Goal: Check status: Check status

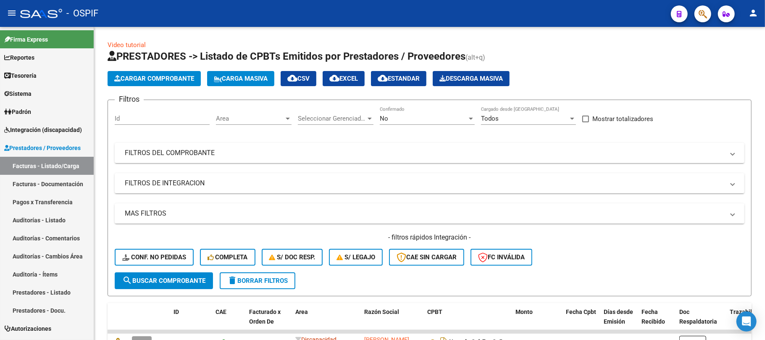
scroll to position [39, 0]
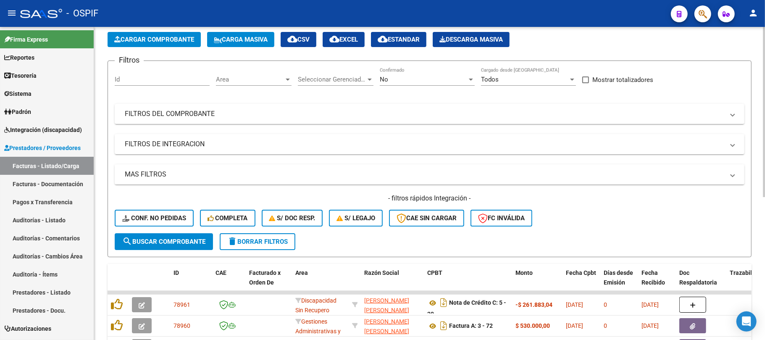
click at [276, 227] on div "- filtros rápidos Integración - Conf. no pedidas Completa S/ Doc Resp. S/ legaj…" at bounding box center [429, 213] width 629 height 39
click at [273, 233] on button "delete Borrar Filtros" at bounding box center [258, 241] width 76 height 17
click at [373, 238] on form "Filtros Id Area Area Seleccionar Gerenciador Seleccionar Gerenciador No Confirm…" at bounding box center [429, 158] width 644 height 197
click at [233, 245] on button "delete Borrar Filtros" at bounding box center [258, 241] width 76 height 17
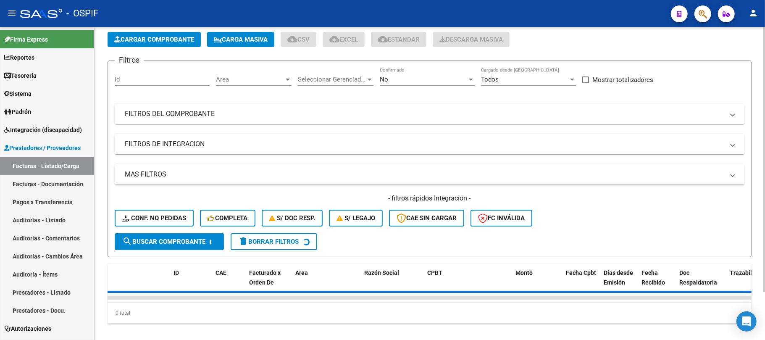
click at [284, 121] on mat-expansion-panel-header "FILTROS DEL COMPROBANTE" at bounding box center [429, 114] width 629 height 20
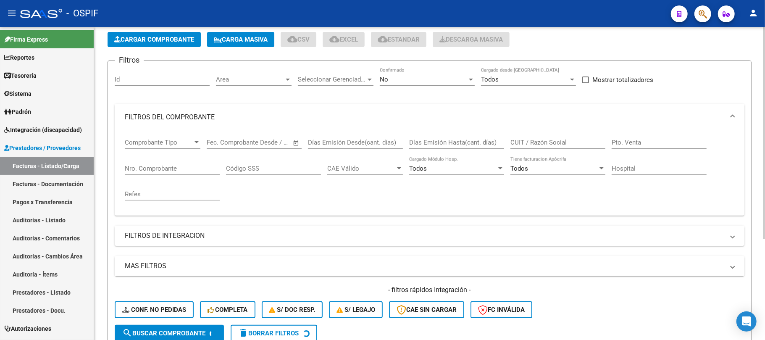
click at [419, 76] on div "No" at bounding box center [423, 80] width 87 height 8
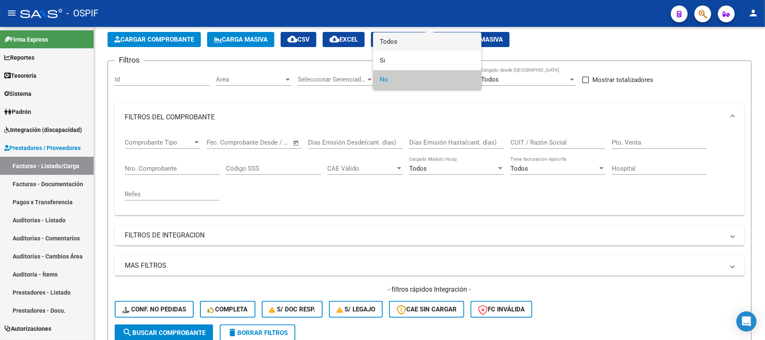
click at [427, 49] on span "Todos" at bounding box center [427, 41] width 95 height 19
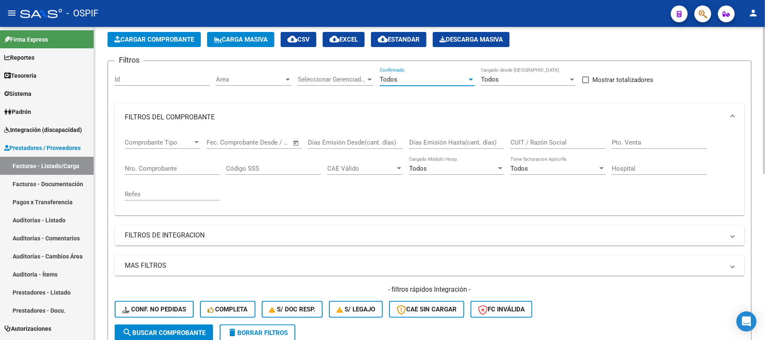
click at [532, 140] on input "CUIT / Razón Social" at bounding box center [557, 143] width 95 height 8
type input "27281085609"
click at [179, 236] on mat-panel-title "FILTROS DE INTEGRACION" at bounding box center [424, 235] width 599 height 9
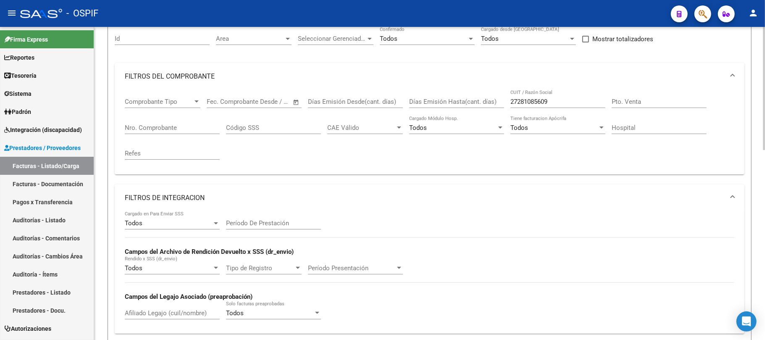
scroll to position [95, 0]
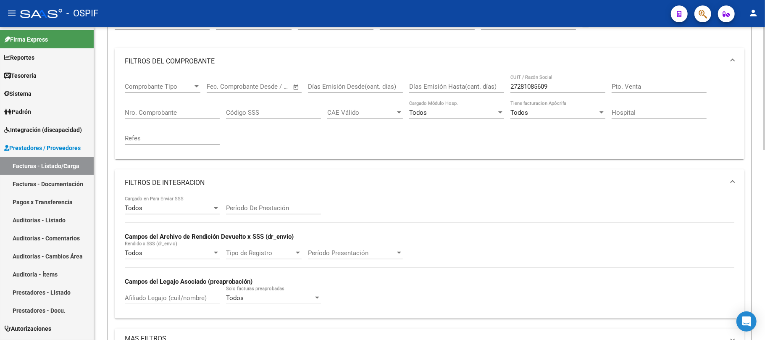
click at [186, 294] on input "Afiliado Legajo (cuil/nombre)" at bounding box center [172, 298] width 95 height 8
type input "54353037"
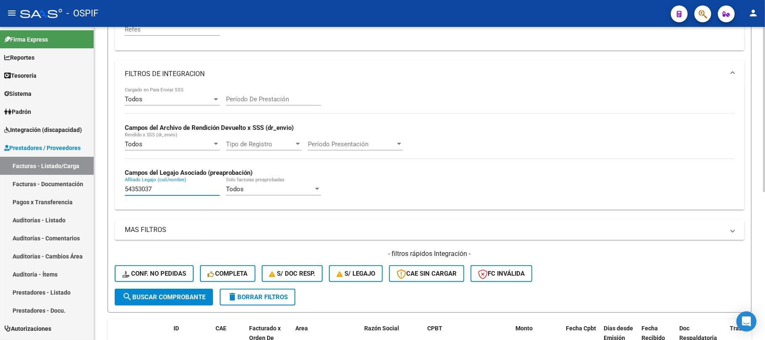
scroll to position [279, 0]
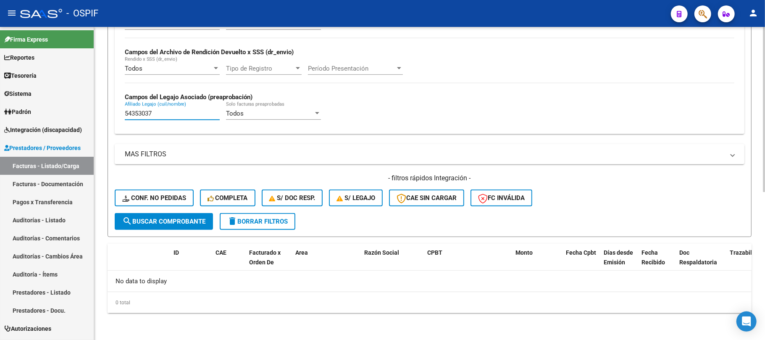
drag, startPoint x: 161, startPoint y: 113, endPoint x: 94, endPoint y: 112, distance: 66.8
click at [96, 112] on div "Video tutorial PRESTADORES -> Listado de CPBTs Emitidos por Prestadores / Prove…" at bounding box center [429, 44] width 671 height 592
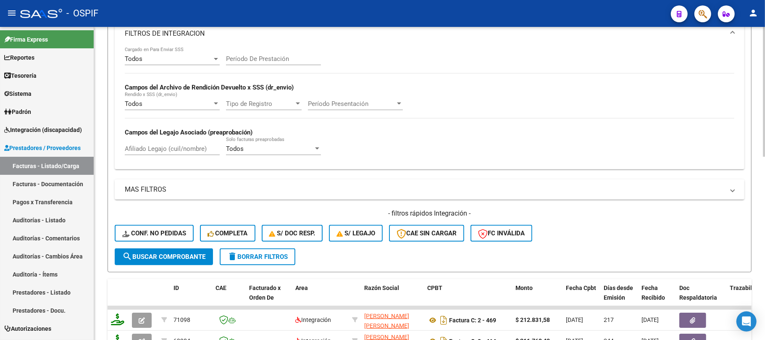
scroll to position [217, 0]
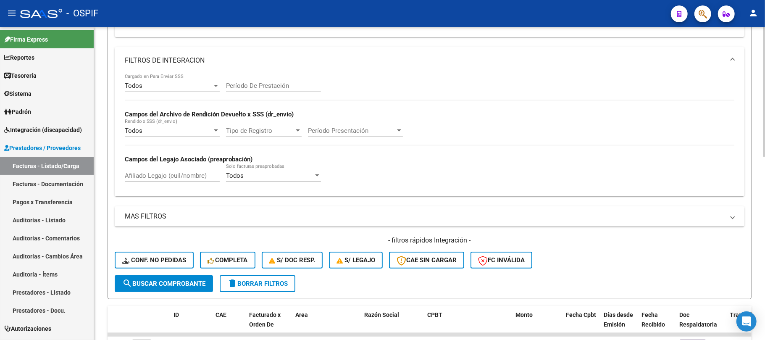
click at [170, 170] on div "Afiliado Legajo (cuil/nombre)" at bounding box center [172, 173] width 95 height 18
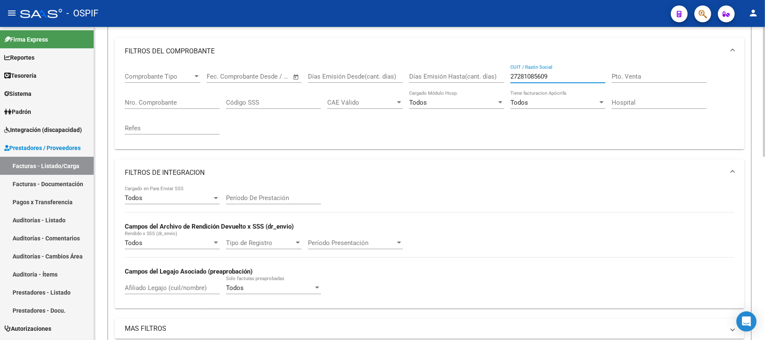
drag, startPoint x: 552, startPoint y: 76, endPoint x: 442, endPoint y: 73, distance: 110.1
click at [449, 76] on div "Comprobante Tipo Comprobante Tipo Start date – End date Fec. Comprobante Desde …" at bounding box center [429, 104] width 609 height 78
click at [157, 286] on input "Afiliado Legajo (cuil/nombre)" at bounding box center [172, 288] width 95 height 8
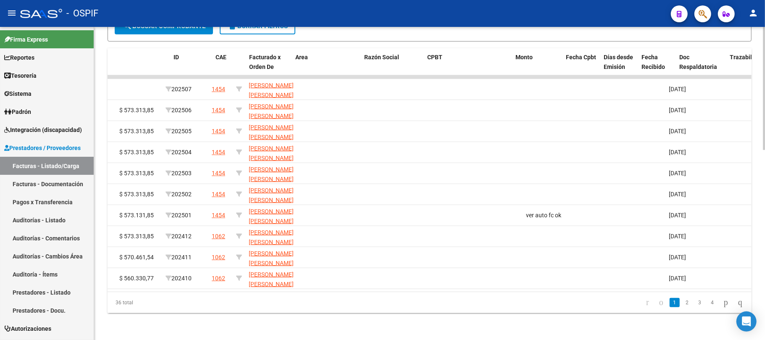
scroll to position [0, 0]
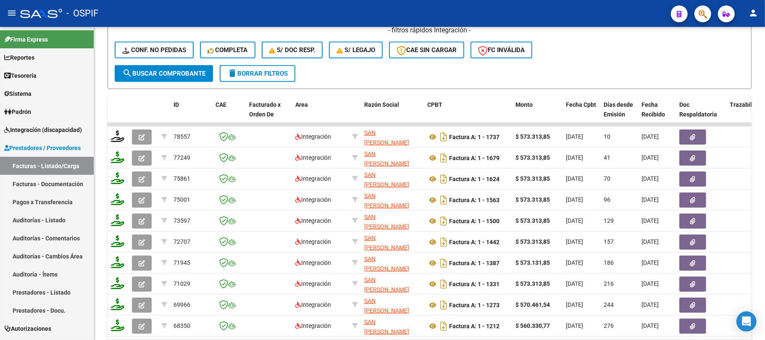
type input "54353037"
click at [283, 70] on span "delete Borrar Filtros" at bounding box center [257, 74] width 60 height 8
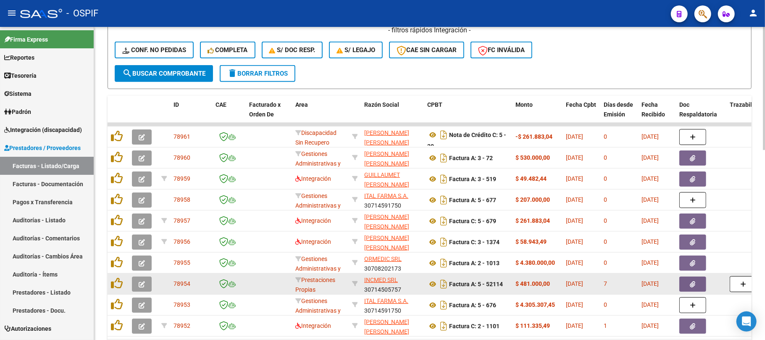
scroll to position [371, 0]
